Goal: Task Accomplishment & Management: Complete application form

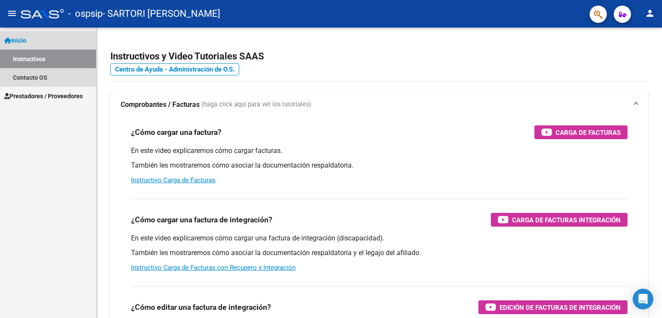
click at [22, 38] on span "Inicio" at bounding box center [15, 40] width 22 height 9
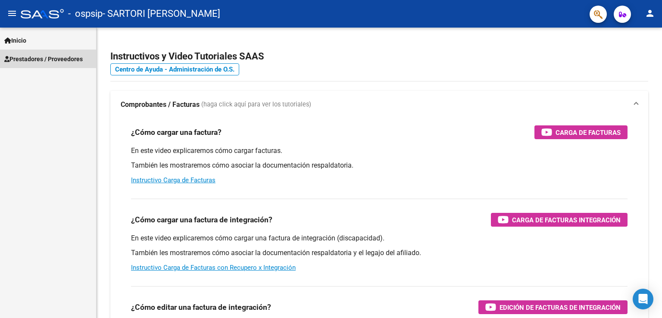
click at [47, 59] on span "Prestadores / Proveedores" at bounding box center [43, 58] width 78 height 9
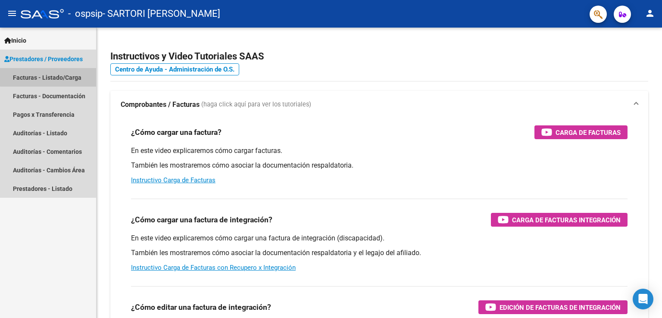
click at [52, 73] on link "Facturas - Listado/Carga" at bounding box center [48, 77] width 96 height 19
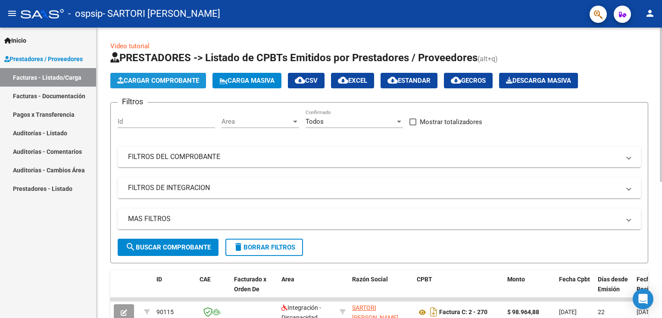
click at [174, 82] on span "Cargar Comprobante" at bounding box center [158, 81] width 82 height 8
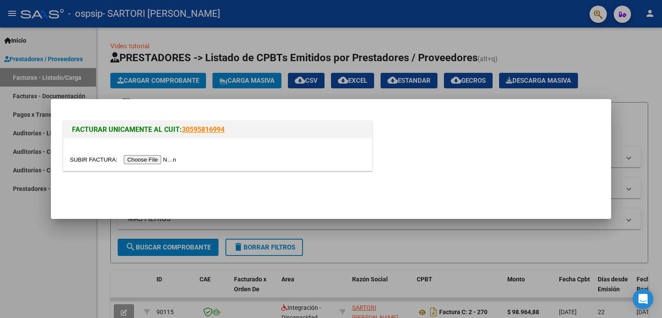
drag, startPoint x: 230, startPoint y: 128, endPoint x: 182, endPoint y: 129, distance: 47.8
click at [182, 129] on h1 "FACTURAR UNICAMENTE AL CUIT: 30595816994" at bounding box center [217, 129] width 291 height 10
copy link "30595816994"
click at [143, 157] on input "file" at bounding box center [124, 159] width 109 height 9
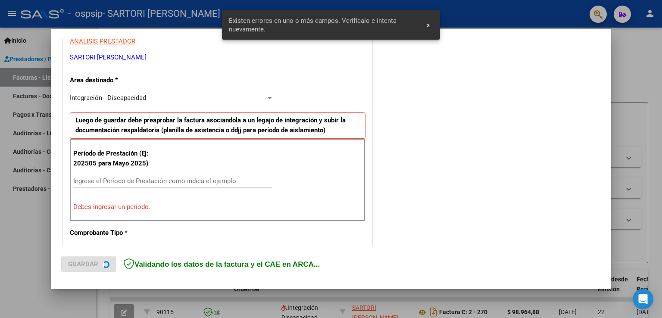
scroll to position [180, 0]
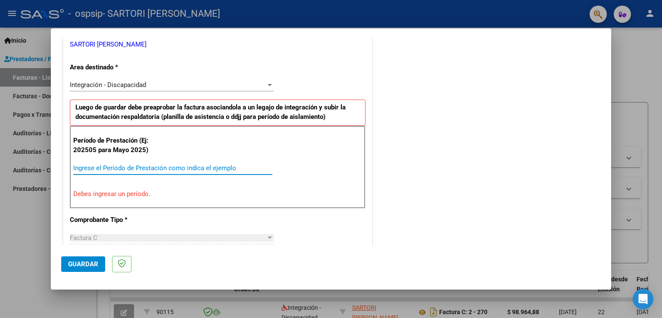
click at [142, 165] on input "Ingrese el Período de Prestación como indica el ejemplo" at bounding box center [172, 168] width 199 height 8
type input "20250"
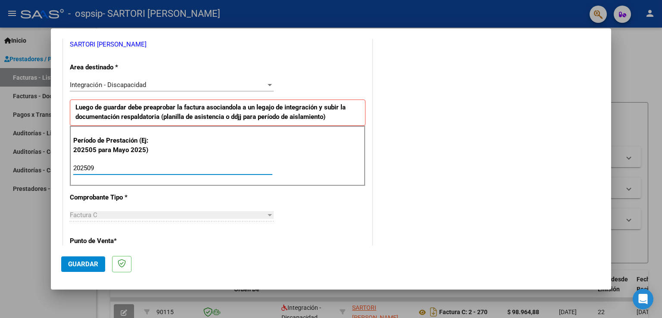
type input "202509"
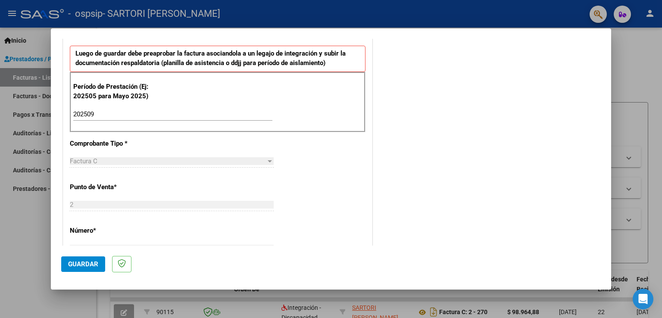
scroll to position [0, 0]
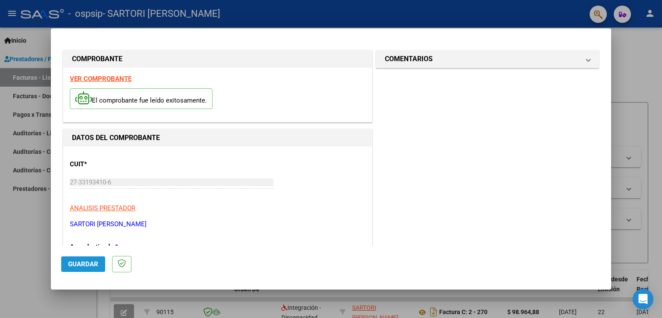
click at [78, 262] on span "Guardar" at bounding box center [83, 264] width 30 height 8
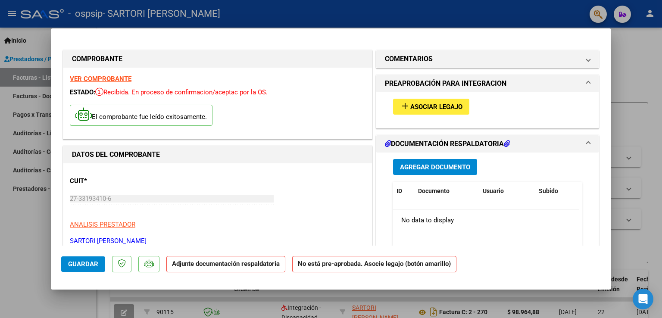
click at [426, 106] on span "Asociar Legajo" at bounding box center [436, 107] width 52 height 8
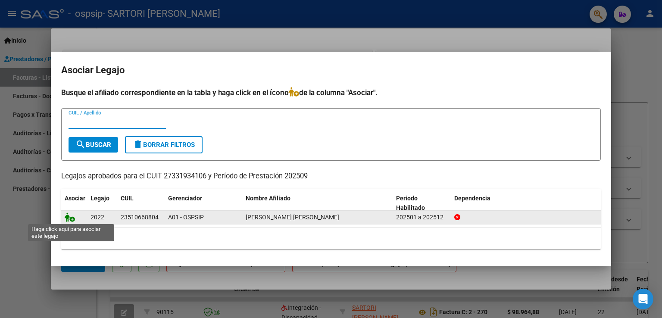
click at [69, 217] on icon at bounding box center [70, 216] width 10 height 9
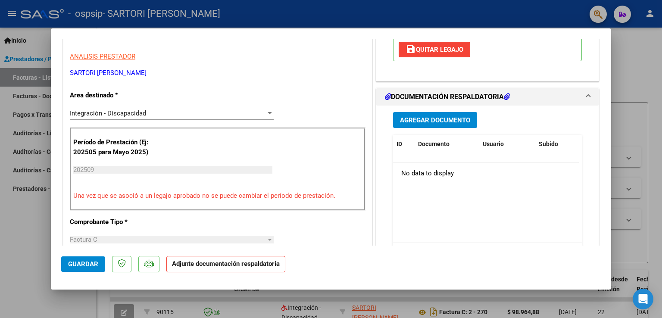
scroll to position [199, 0]
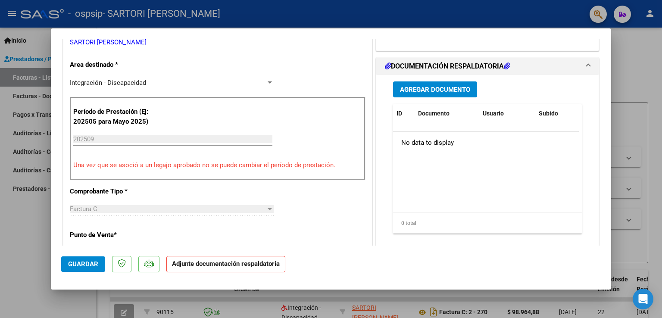
click at [432, 92] on span "Agregar Documento" at bounding box center [435, 90] width 70 height 8
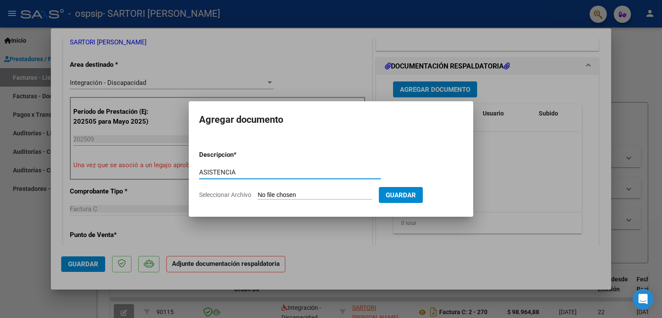
type input "ASISTENCIA"
click at [276, 193] on input "Seleccionar Archivo" at bounding box center [315, 195] width 114 height 8
type input "C:\fakepath\Imagen de WhatsApp [DATE] 10.41.16_ae887a9e.pdf"
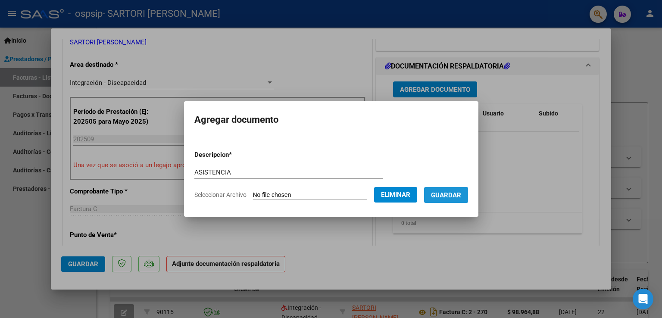
click at [447, 196] on span "Guardar" at bounding box center [446, 195] width 30 height 8
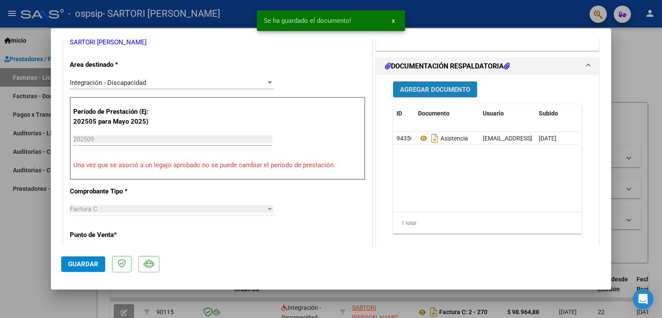
click at [423, 90] on span "Agregar Documento" at bounding box center [435, 90] width 70 height 8
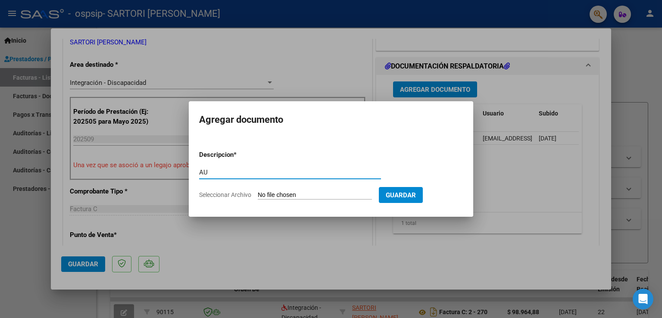
type input "A"
type input "CBU"
click at [280, 192] on input "Seleccionar Archivo" at bounding box center [315, 195] width 114 height 8
type input "C:\fakepath\CBU SARTORI (1).pdf"
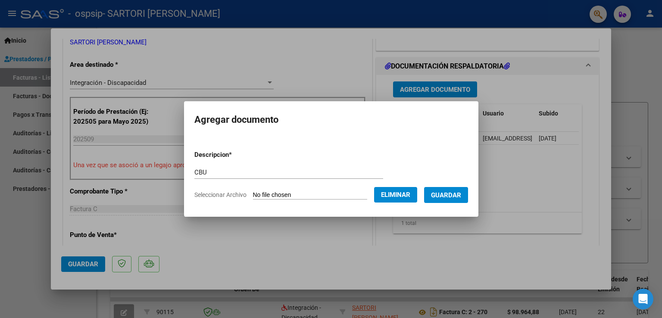
click at [439, 196] on span "Guardar" at bounding box center [446, 195] width 30 height 8
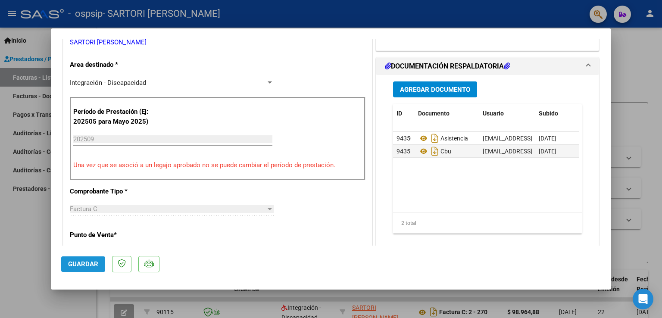
click at [81, 261] on span "Guardar" at bounding box center [83, 264] width 30 height 8
click at [19, 239] on div at bounding box center [331, 159] width 662 height 318
type input "$ 0,00"
